Goal: Complete application form

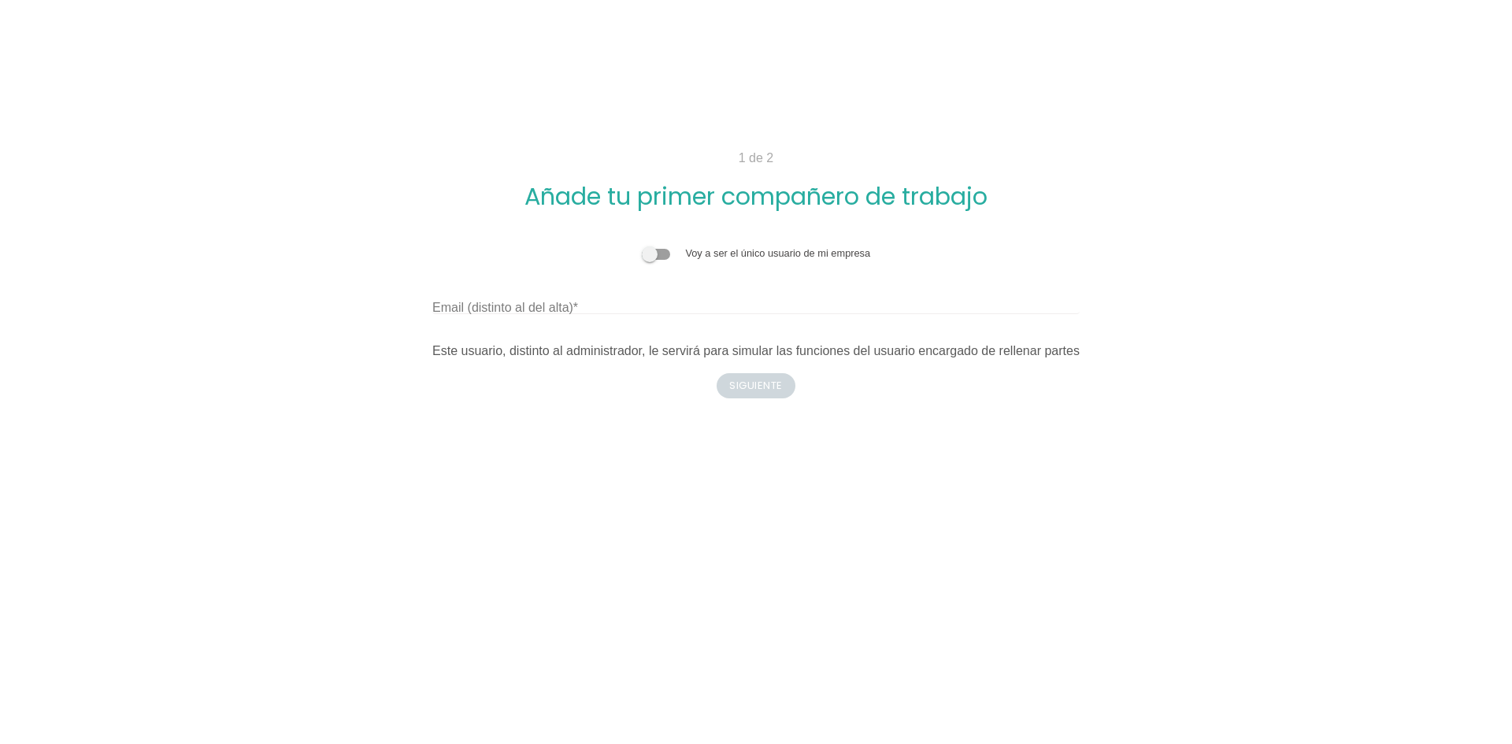
click at [1015, 535] on body "1 de 2 Añade tu primer compañero de trabajo Voy a ser el único usuario de mi em…" at bounding box center [756, 372] width 1512 height 744
click at [578, 301] on label "Email (distinto al del alta)" at bounding box center [505, 307] width 146 height 19
click at [580, 301] on input "Email (distinto al del alta)" at bounding box center [755, 301] width 647 height 25
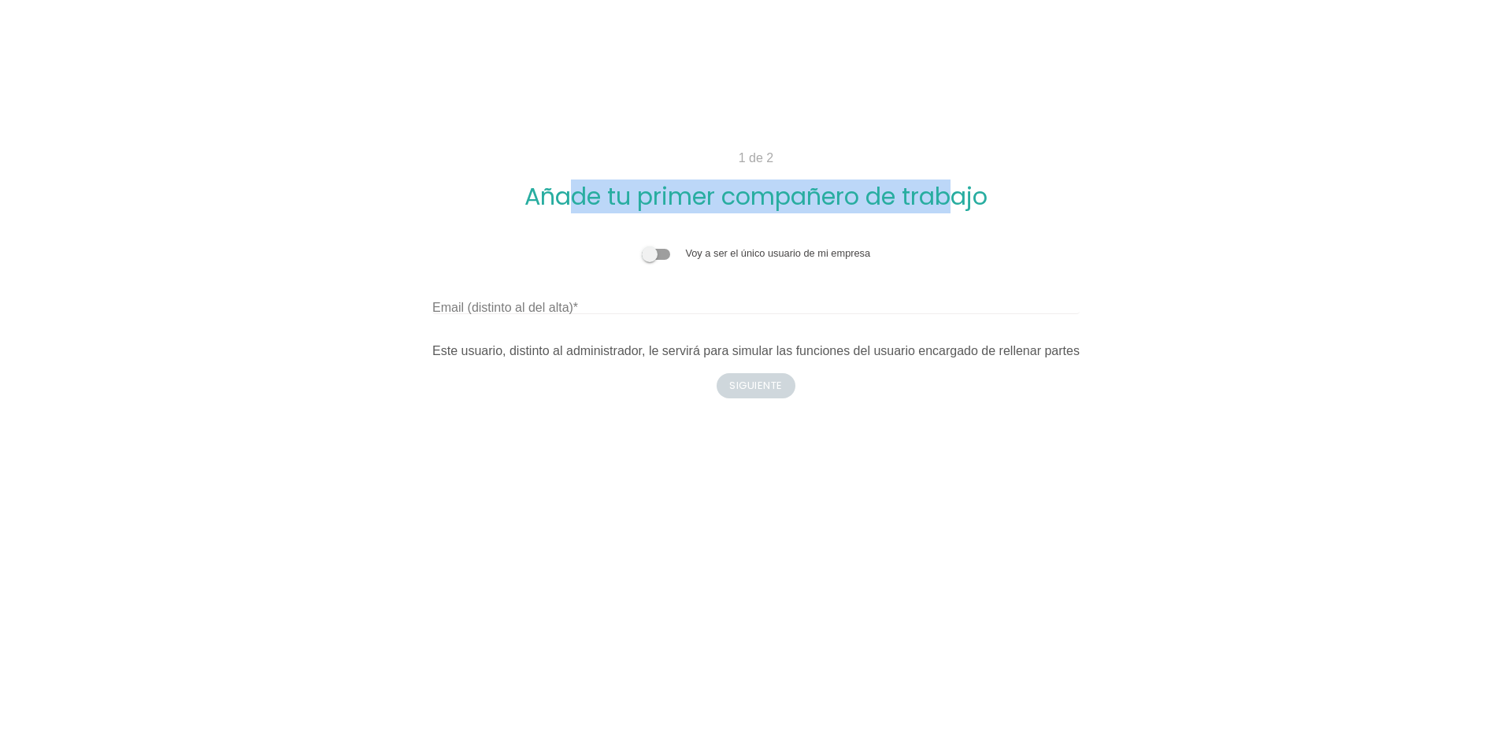
drag, startPoint x: 669, startPoint y: 196, endPoint x: 1001, endPoint y: 191, distance: 332.4
click at [999, 191] on h2 "Añade tu primer compañero de trabajo" at bounding box center [756, 196] width 1008 height 26
click at [1001, 191] on h2 "Añade tu primer compañero de trabajo" at bounding box center [756, 196] width 1008 height 26
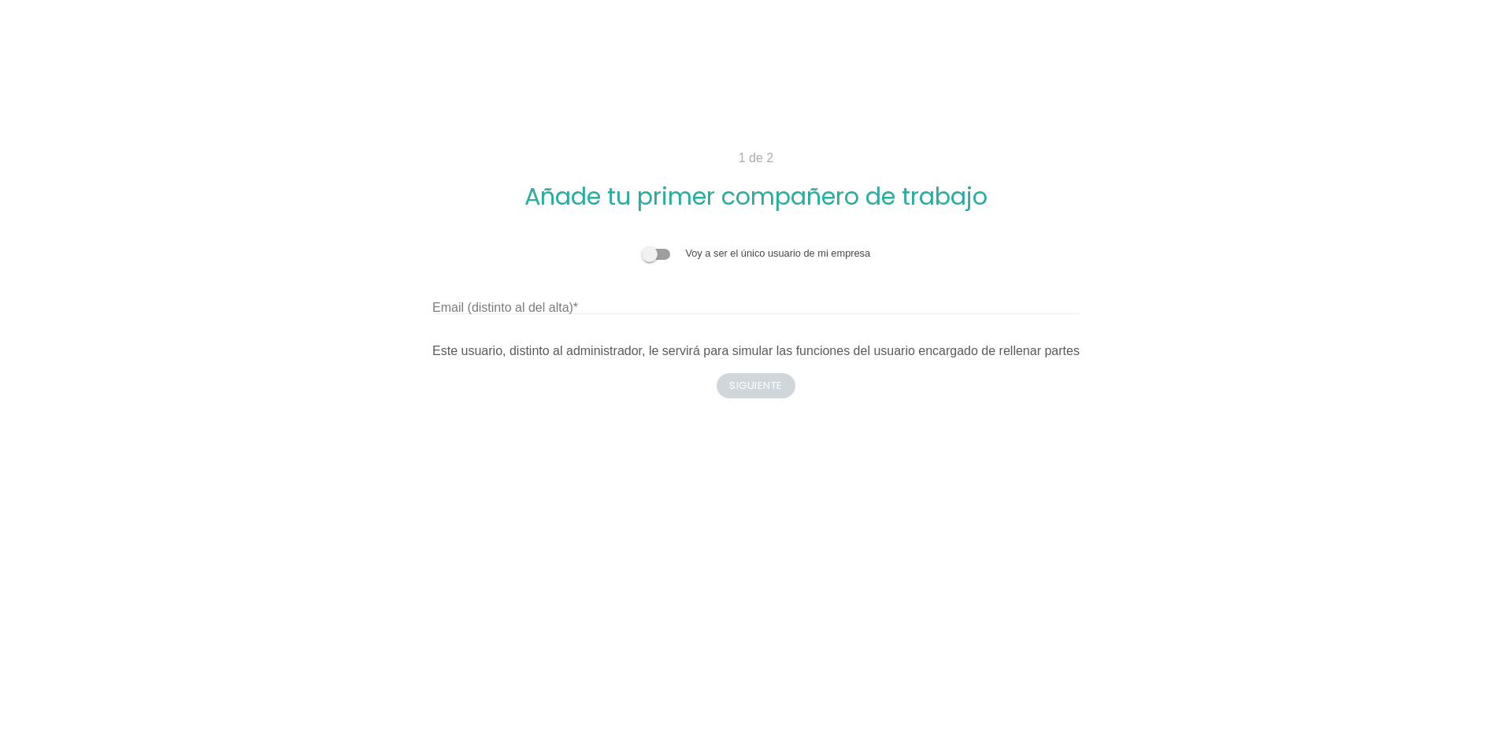
click at [542, 315] on label "Email (distinto al del alta)" at bounding box center [505, 307] width 146 height 19
click at [542, 314] on input "Email (distinto al del alta)" at bounding box center [755, 301] width 647 height 25
click at [457, 346] on div "Este usuario, distinto al administrador, le servirá para simular las funciones …" at bounding box center [755, 351] width 647 height 19
click at [776, 384] on div "1 de 2 Añade tu primer compañero de trabajo Voy a ser el único usuario de mi em…" at bounding box center [756, 274] width 1008 height 250
click at [594, 313] on input "Email (distinto al del alta)" at bounding box center [755, 301] width 647 height 25
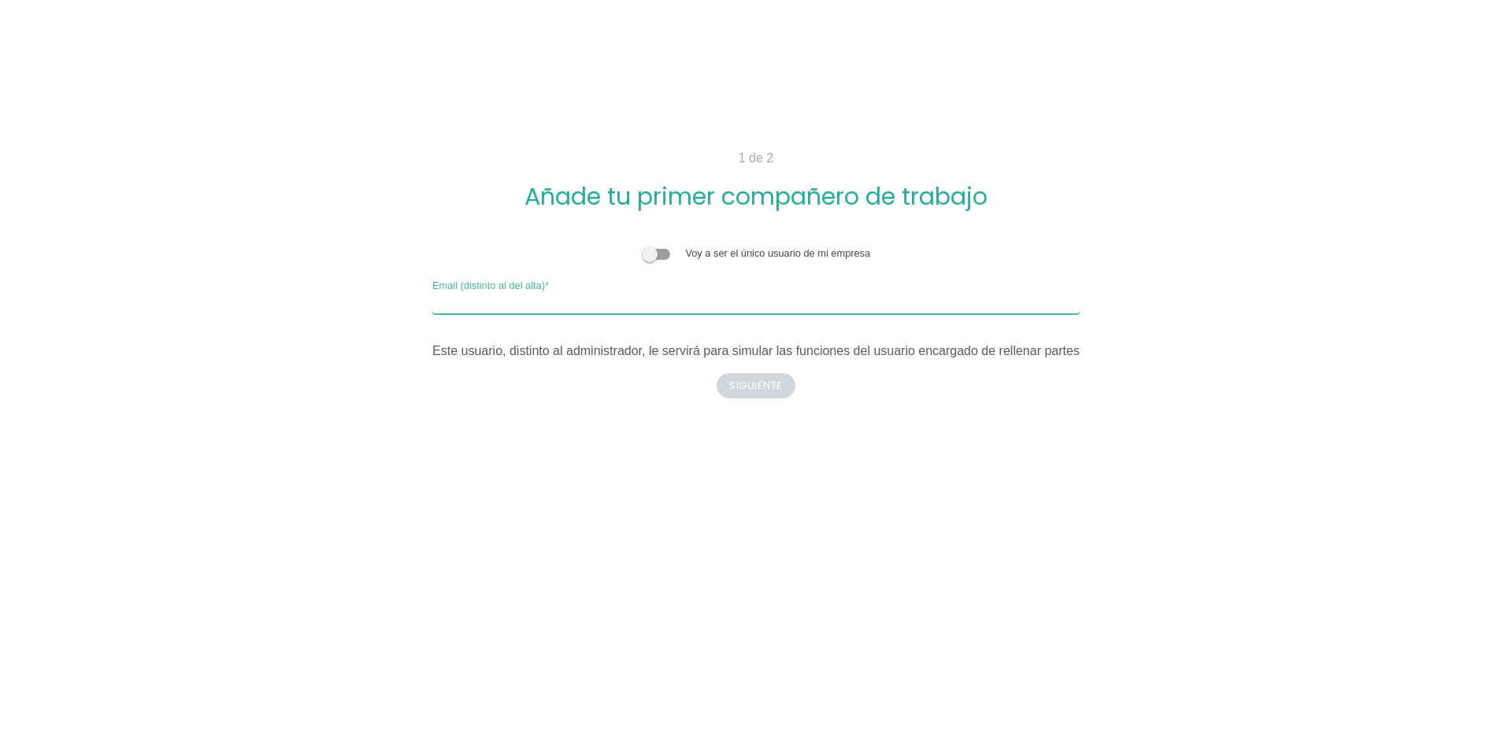
click at [867, 306] on input "Email (distinto al del alta)" at bounding box center [755, 301] width 647 height 25
click at [610, 316] on div "Voy a ser el único usuario de mi empresa Email (distinto al del alta) Este usua…" at bounding box center [755, 303] width 647 height 114
click at [632, 305] on input "Email (distinto al del alta)" at bounding box center [755, 301] width 647 height 25
type input "MONTERO919@GMX.ES"
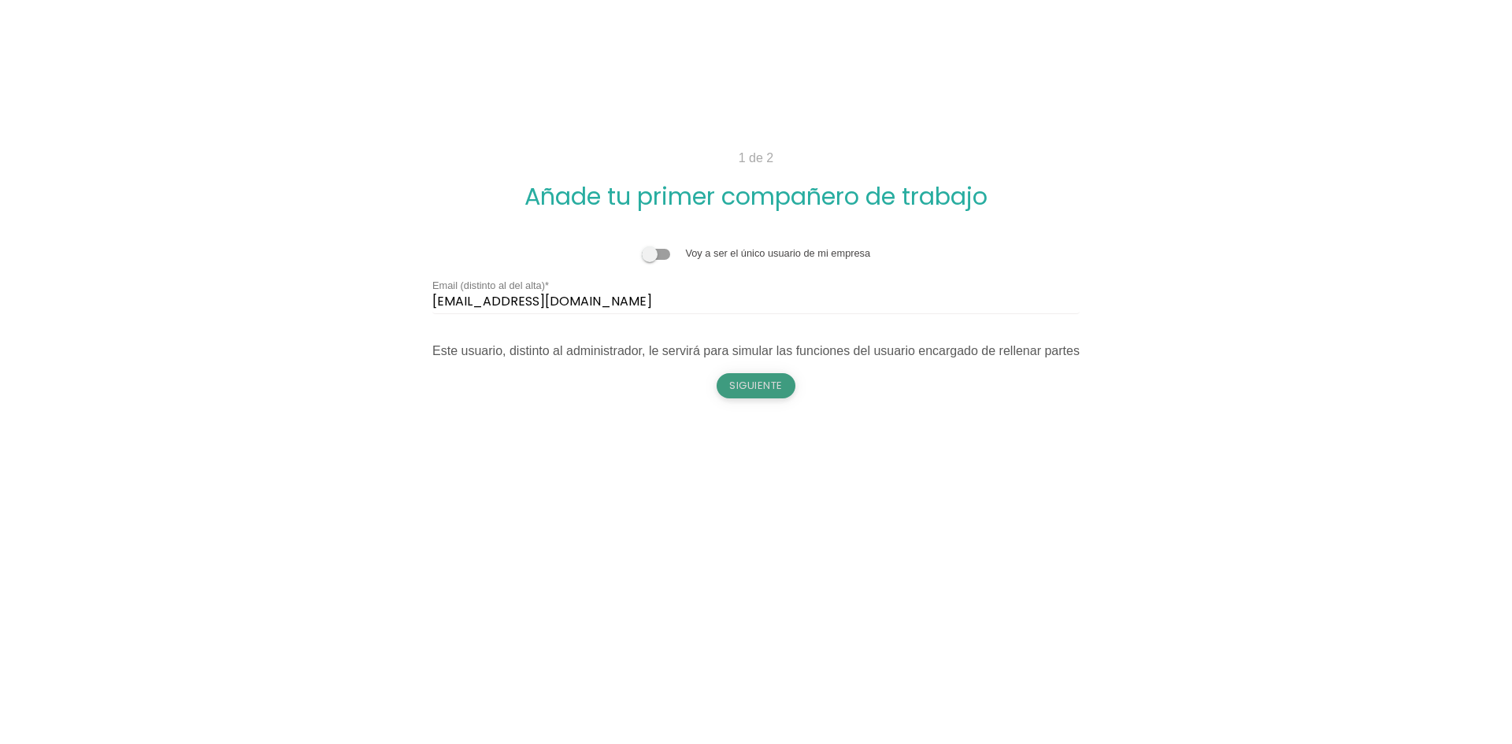
click at [751, 396] on button "Siguiente" at bounding box center [756, 385] width 79 height 25
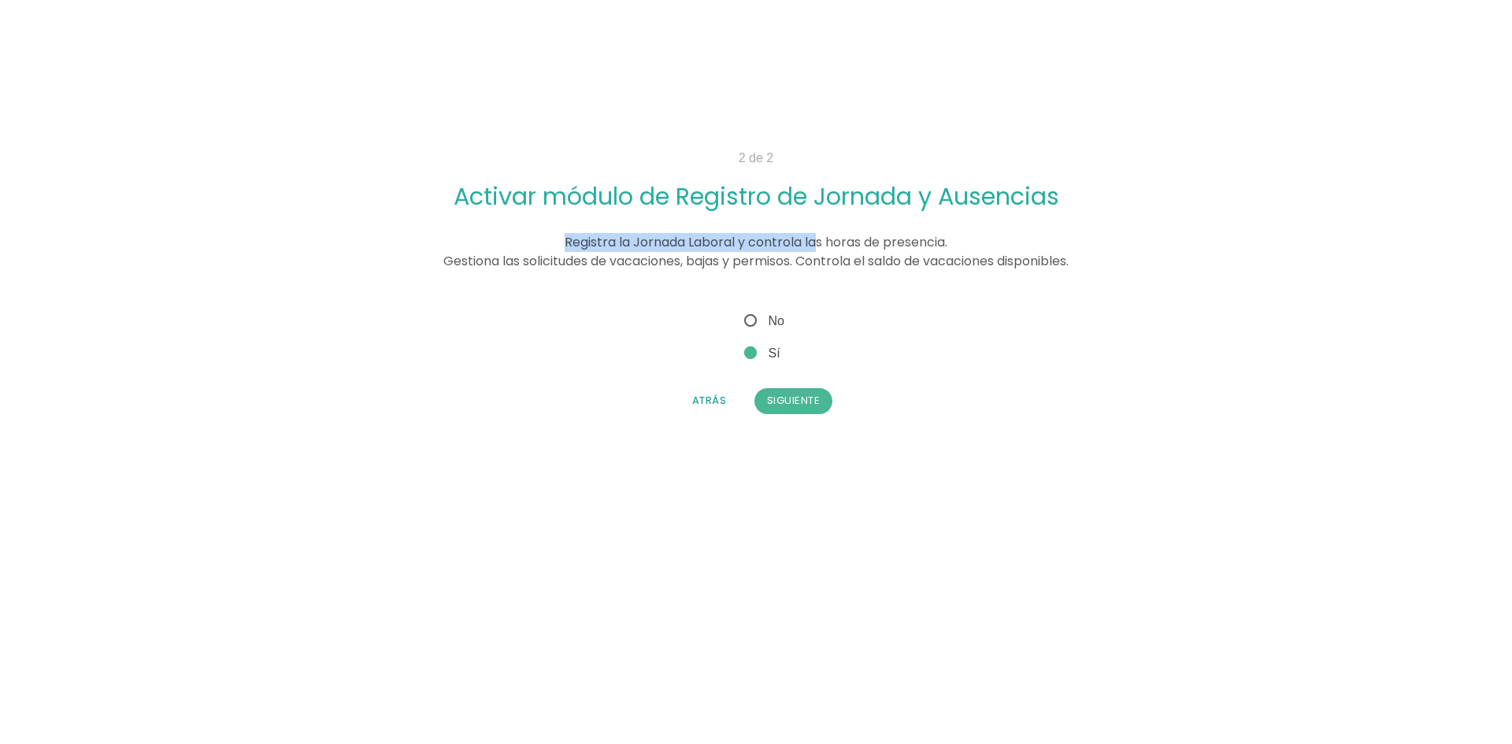
drag, startPoint x: 556, startPoint y: 241, endPoint x: 813, endPoint y: 241, distance: 257.5
click at [813, 241] on div "Registra la Jornada Laboral y controla las horas de presencia. Gestiona las sol…" at bounding box center [756, 252] width 1008 height 38
click at [813, 241] on span "Registra la Jornada Laboral y controla las horas de presencia. Gestiona las sol…" at bounding box center [755, 251] width 625 height 37
drag, startPoint x: 730, startPoint y: 237, endPoint x: 980, endPoint y: 228, distance: 249.8
click at [980, 228] on div "2 de 2 Activar módulo de Registro de Jornada y Ausencias Registra la Jornada La…" at bounding box center [756, 288] width 1008 height 278
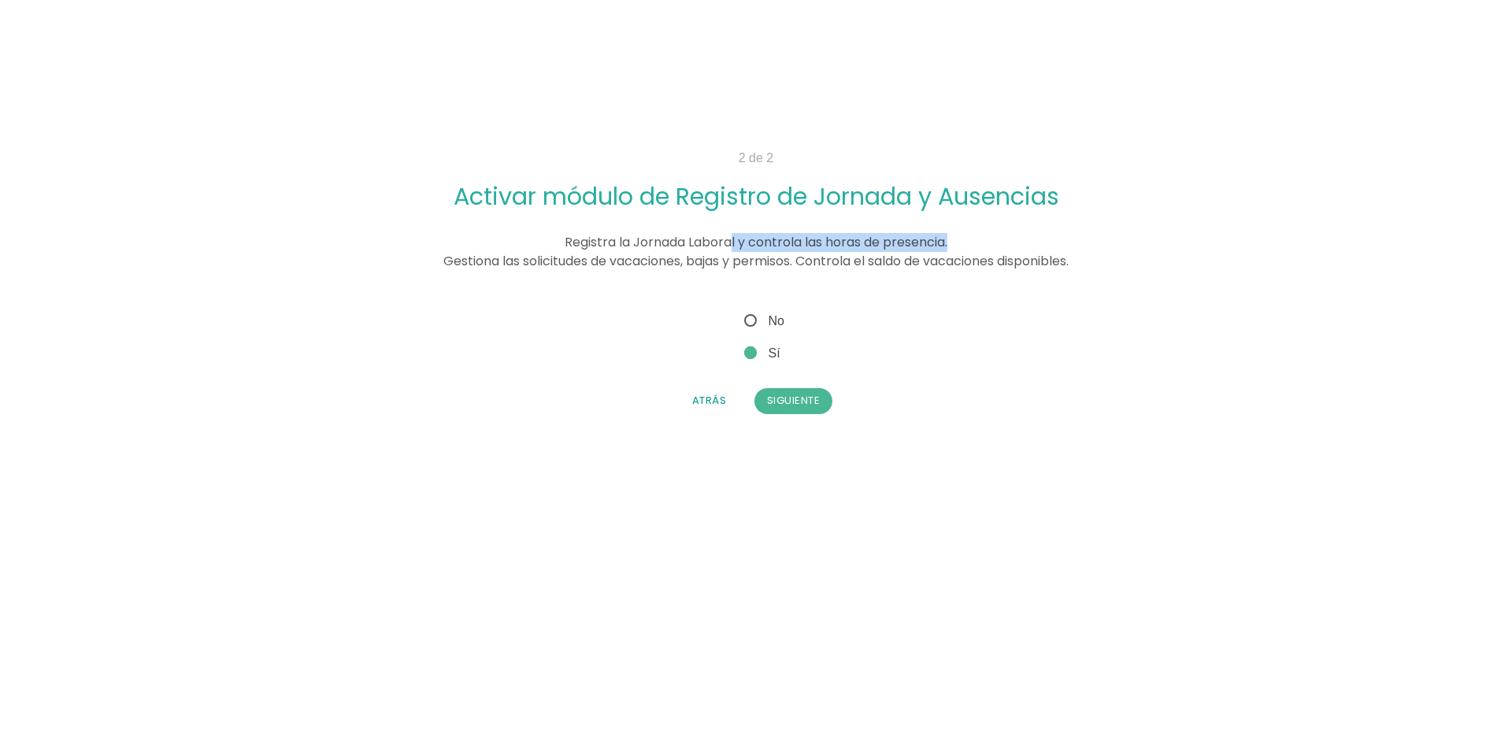
click at [754, 321] on span "No" at bounding box center [762, 321] width 43 height 20
click at [751, 321] on input "No" at bounding box center [746, 316] width 10 height 10
radio input "true"
click at [780, 405] on button "Siguiente" at bounding box center [793, 400] width 79 height 25
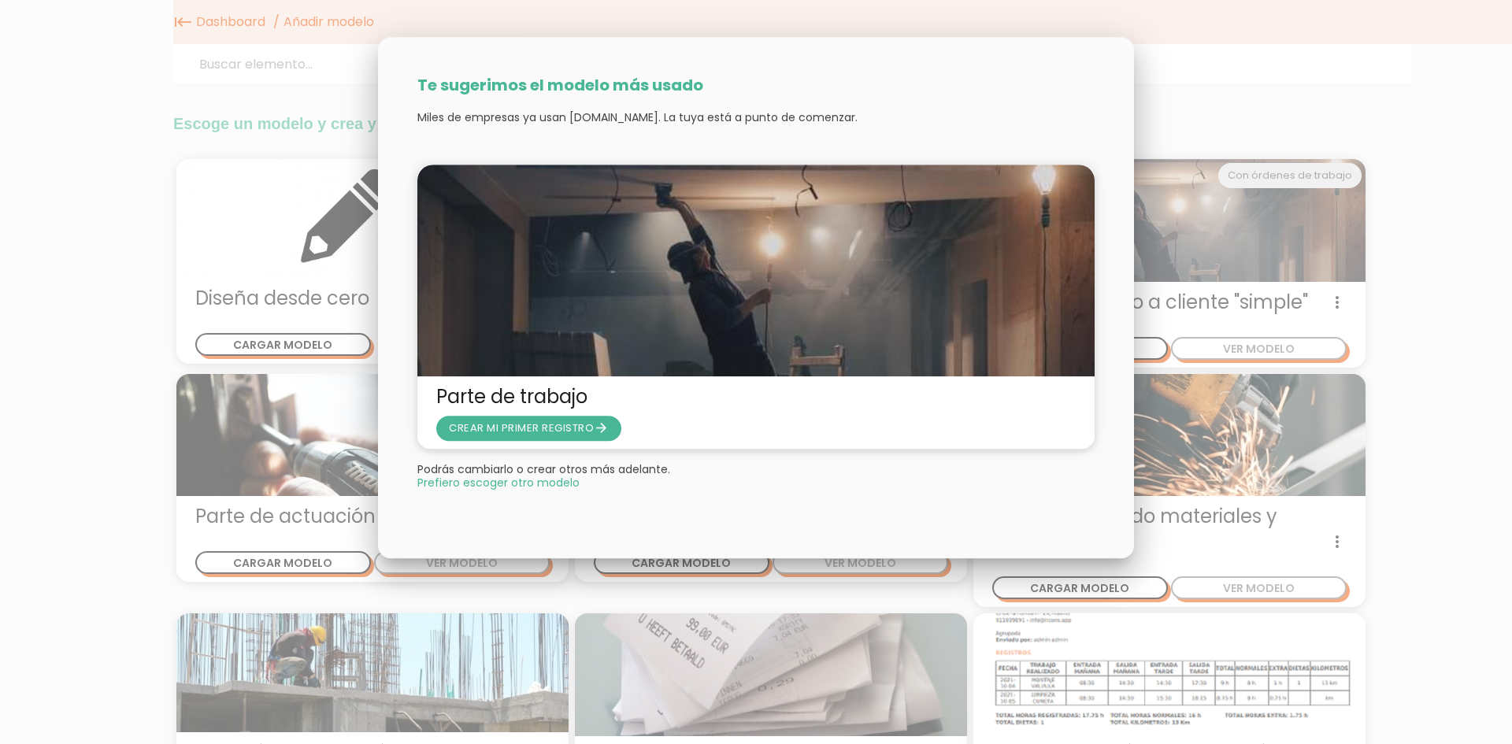
click at [537, 484] on span "Prefiero escoger otro modelo" at bounding box center [498, 482] width 162 height 11
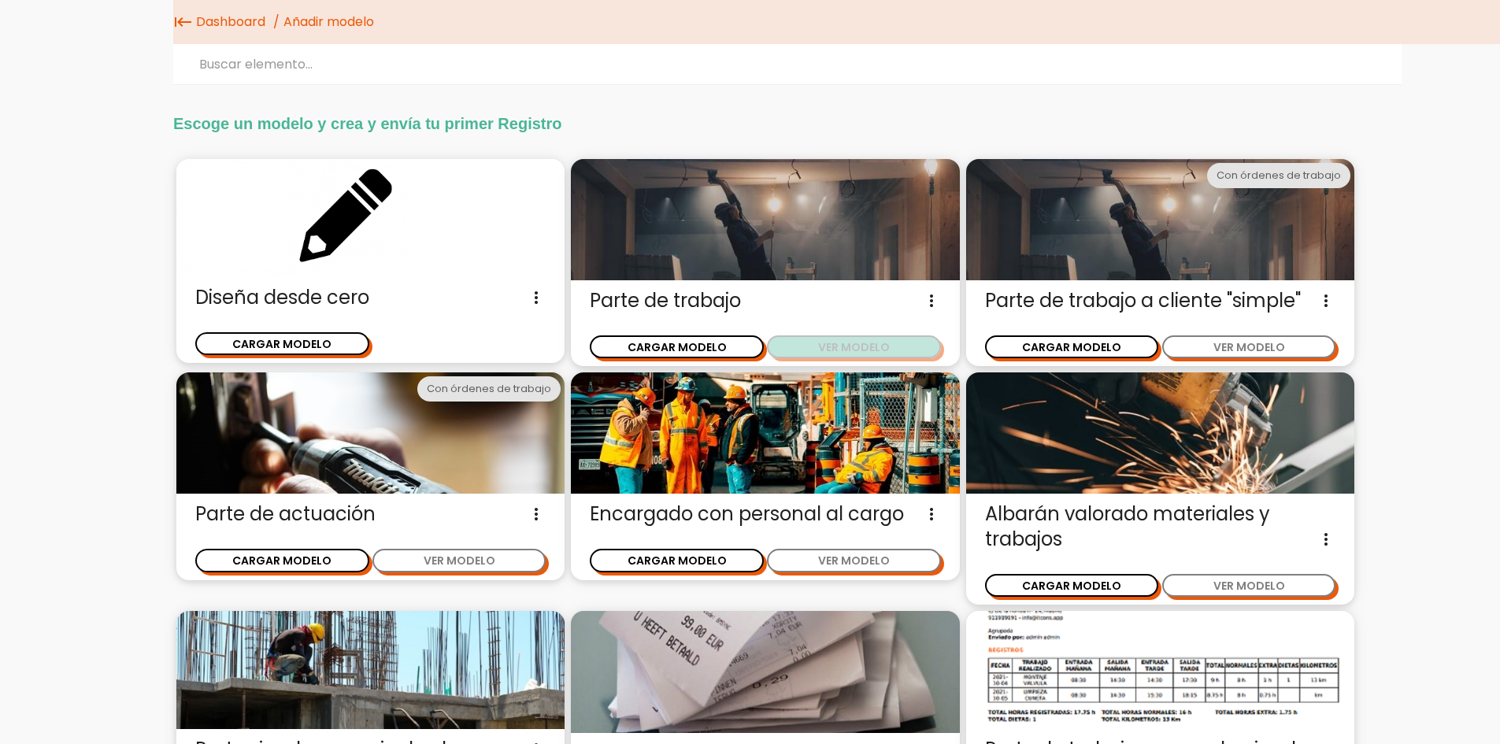
click at [883, 350] on button "VER MODELO" at bounding box center [854, 346] width 174 height 23
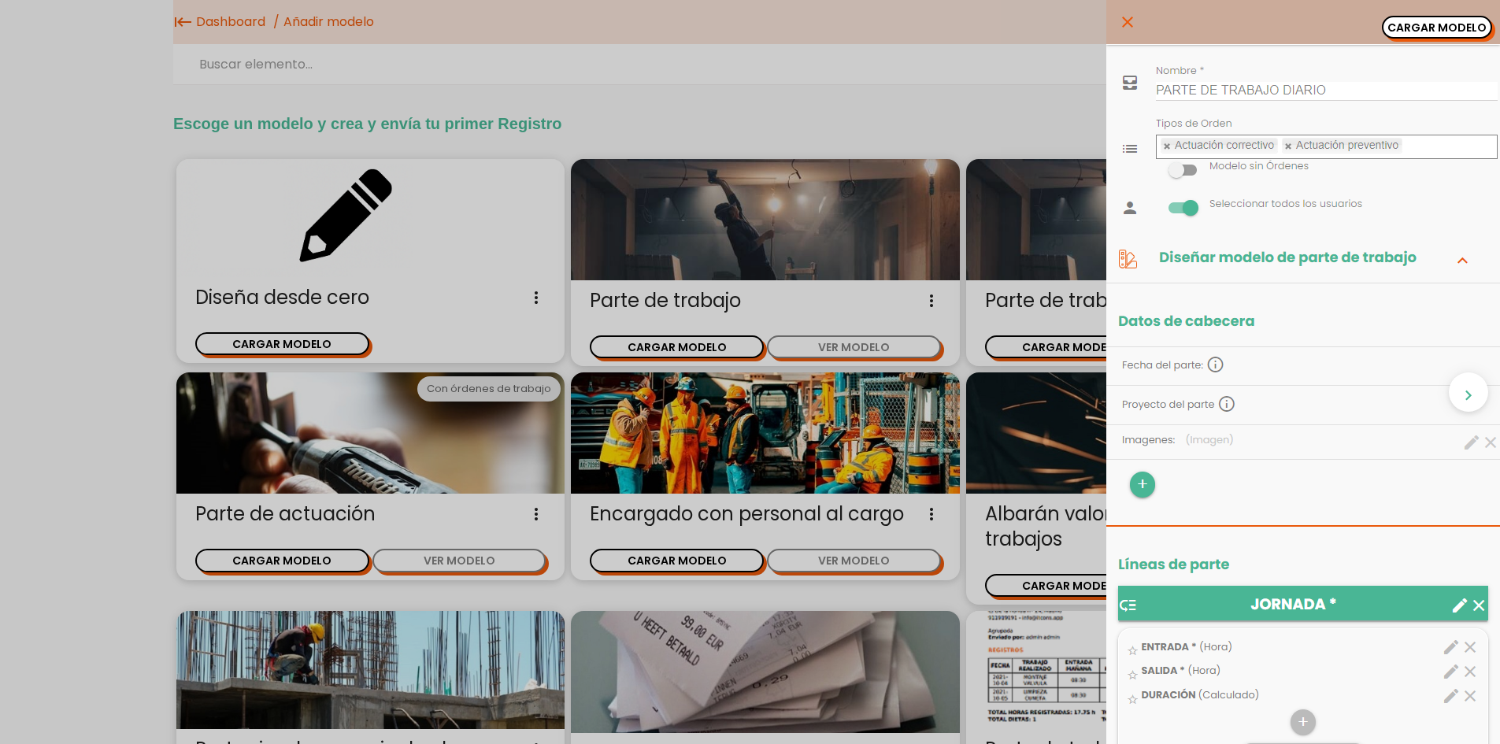
click at [1119, 18] on icon "close" at bounding box center [1127, 22] width 19 height 44
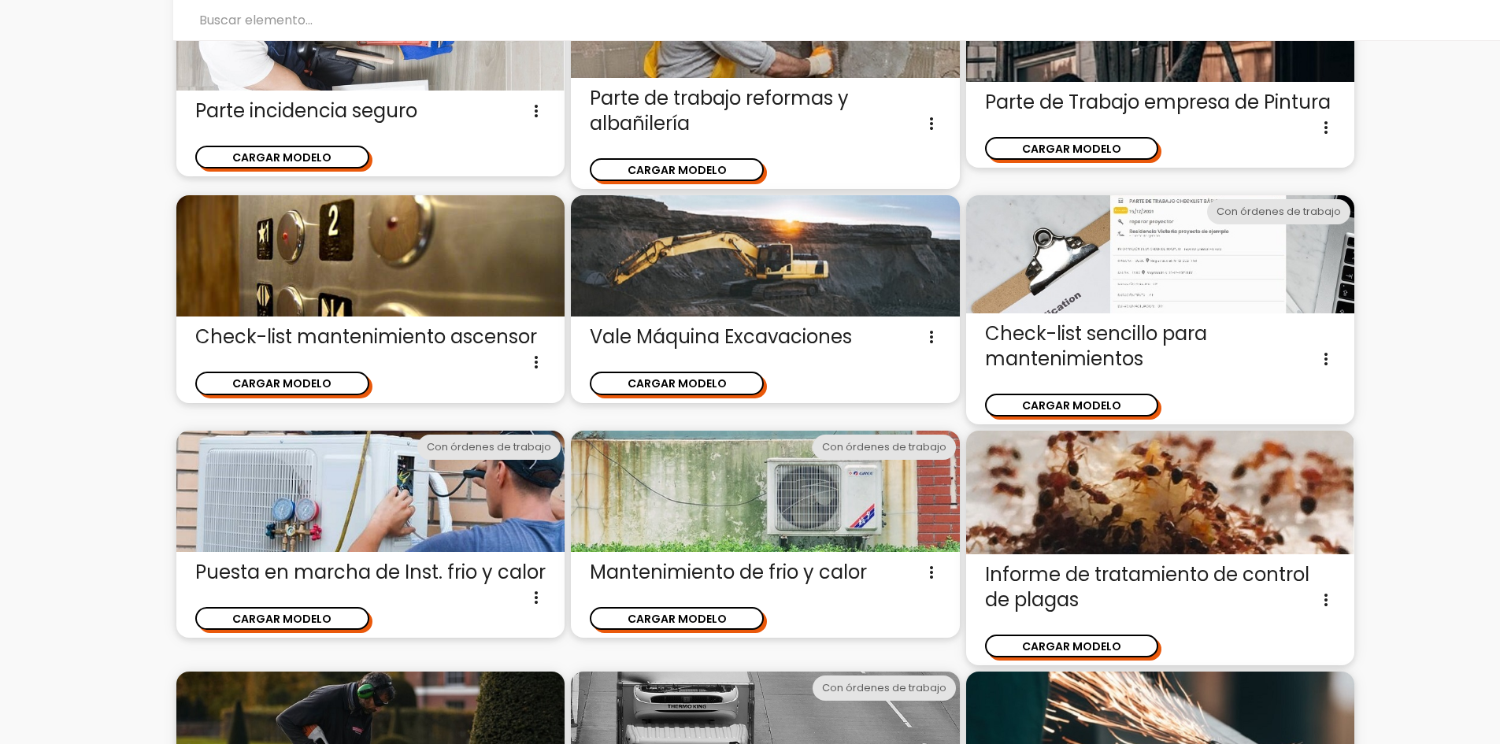
scroll to position [825, 0]
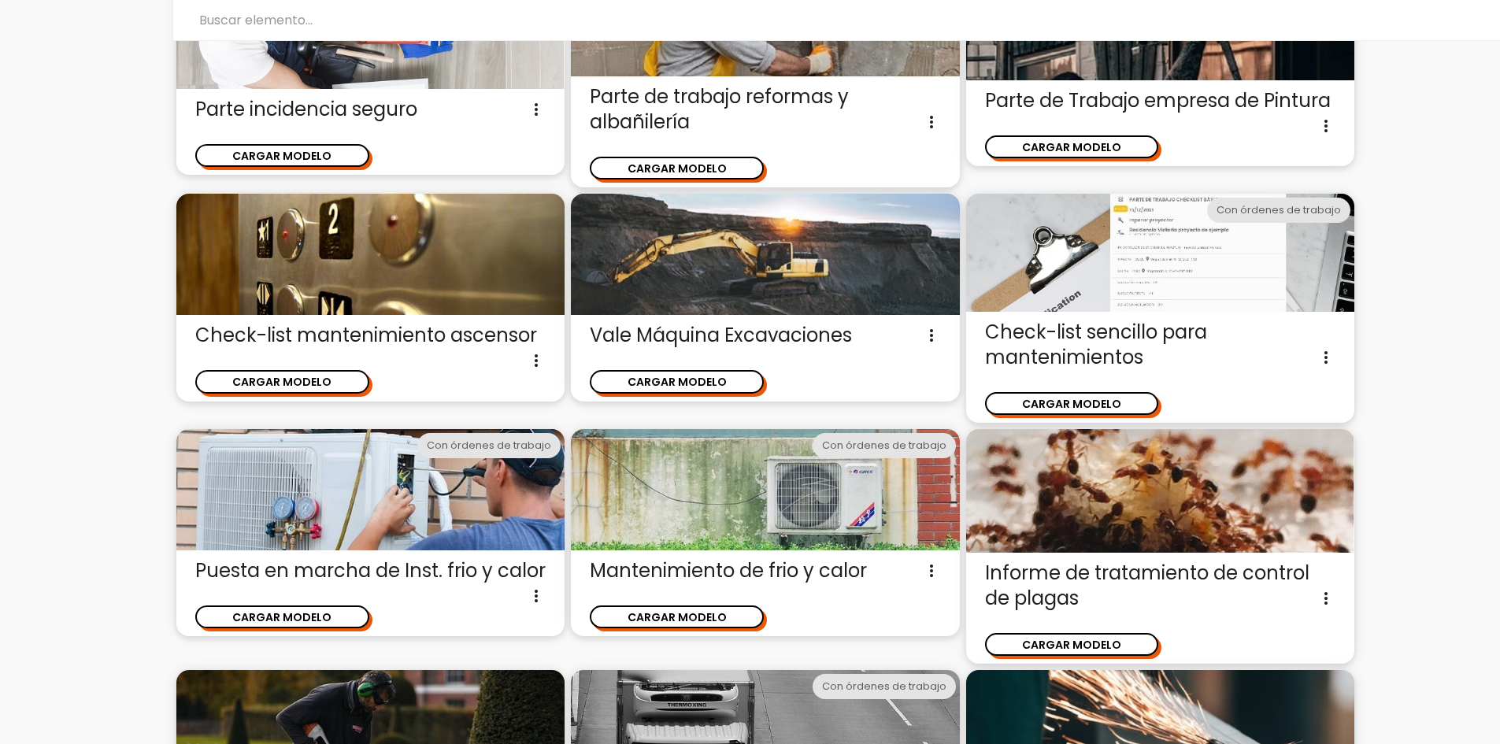
click at [1417, 388] on div "close CARGAR MODELO chevron_right Escoge un modelo y crea y envía tu primer Reg…" at bounding box center [836, 654] width 1327 height 2870
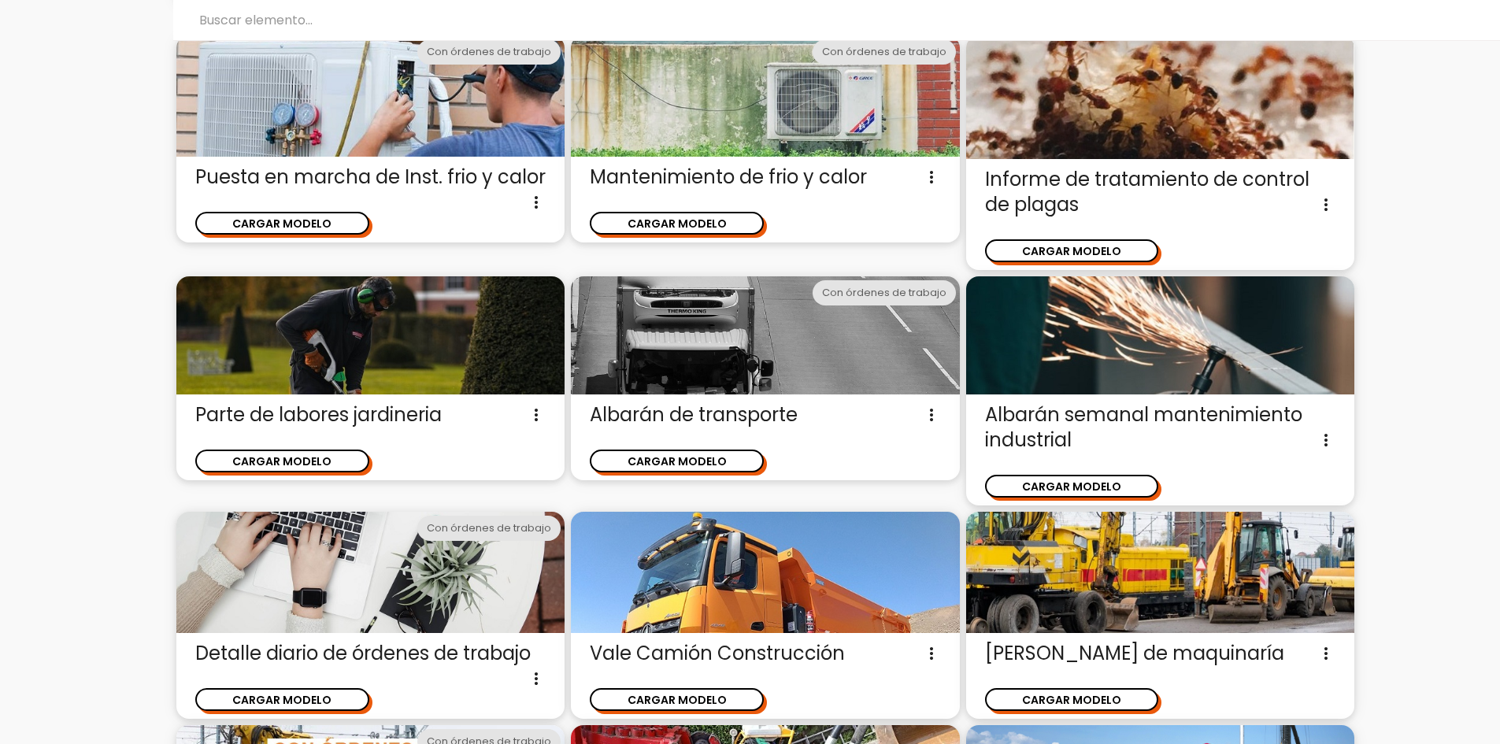
click at [1423, 408] on div "close CARGAR MODELO chevron_right Escoge un modelo y crea y envía tu primer Reg…" at bounding box center [836, 260] width 1327 height 2870
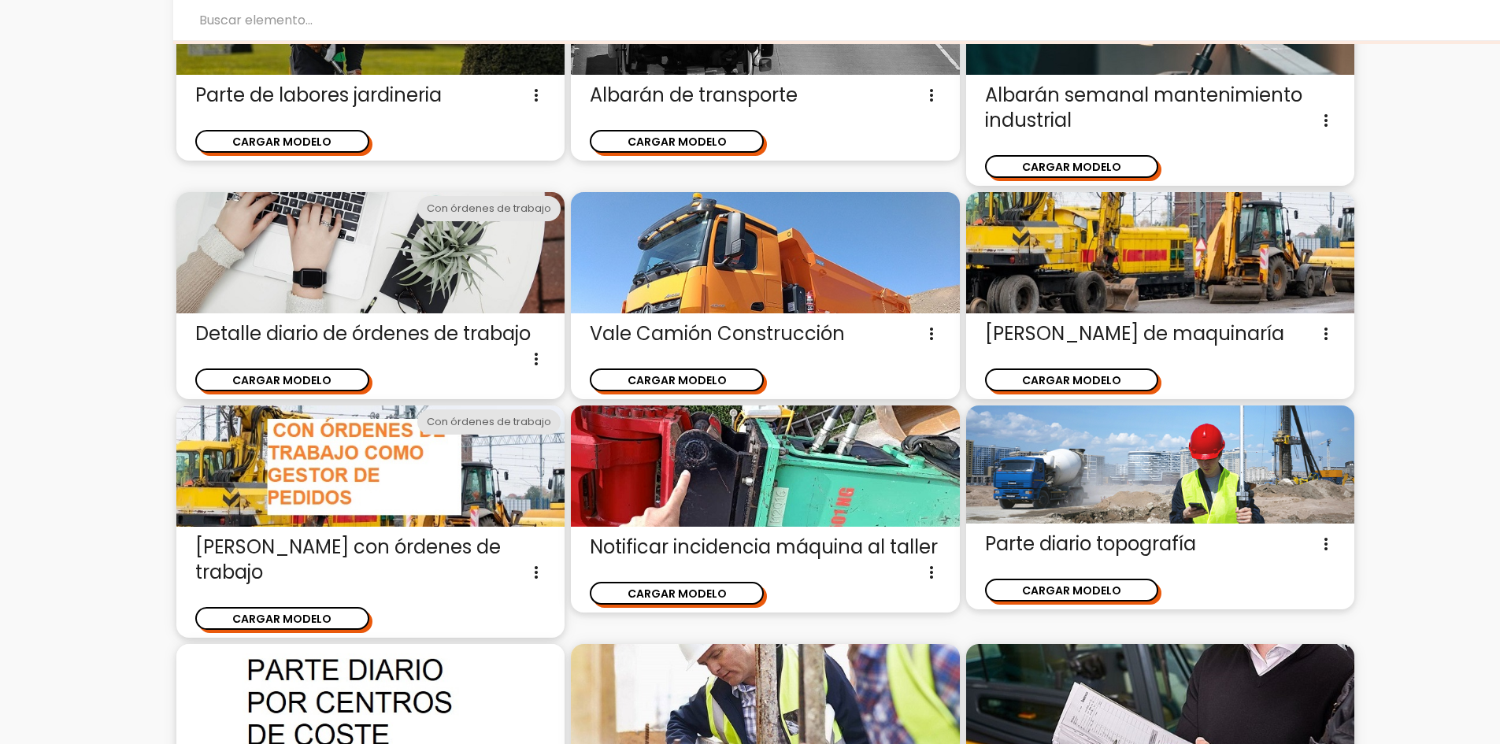
scroll to position [1298, 0]
